Goal: Task Accomplishment & Management: Manage account settings

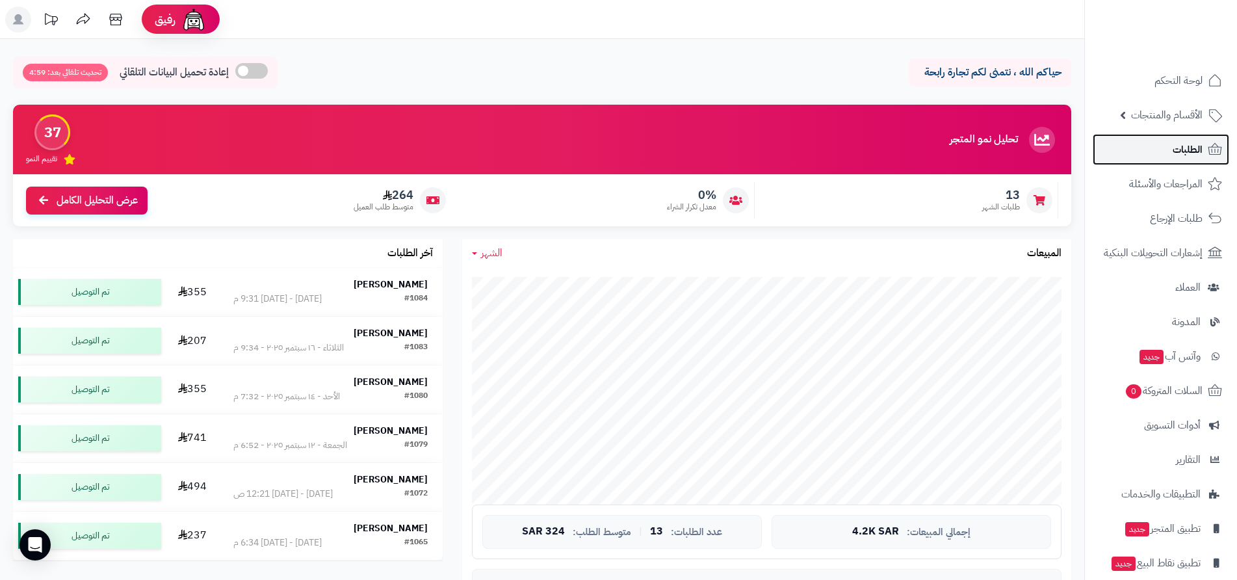
click at [1182, 146] on span "الطلبات" at bounding box center [1187, 149] width 30 height 18
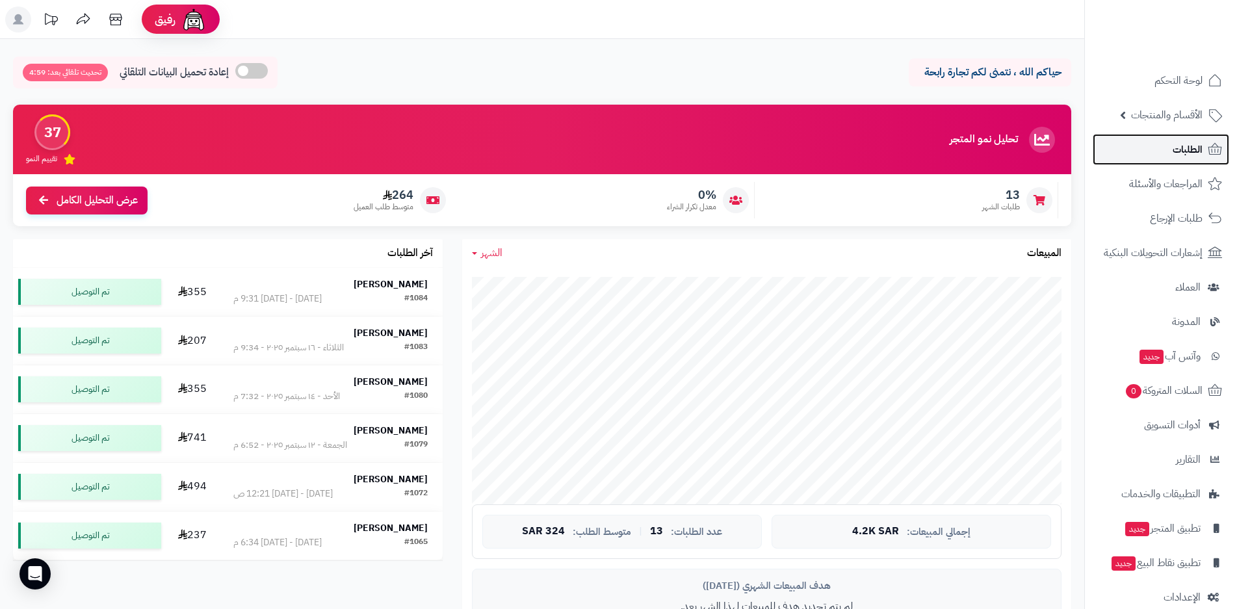
click at [1183, 151] on span "الطلبات" at bounding box center [1187, 149] width 30 height 18
